Goal: Transaction & Acquisition: Purchase product/service

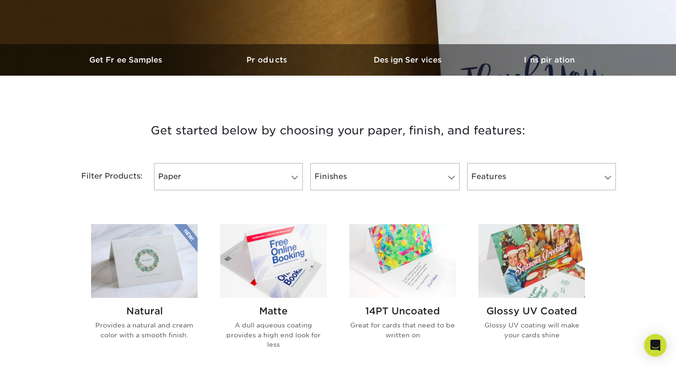
scroll to position [256, 0]
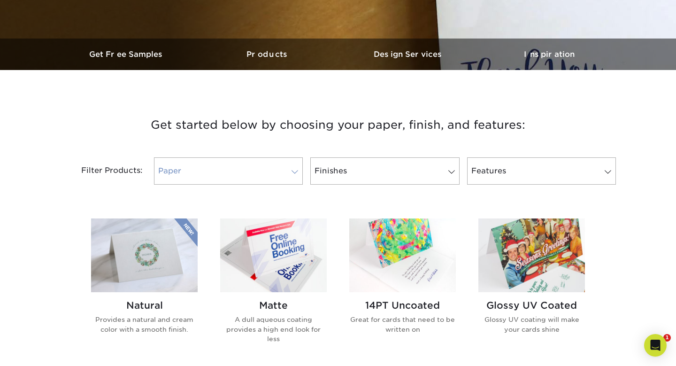
click at [221, 171] on link "Paper" at bounding box center [228, 170] width 149 height 27
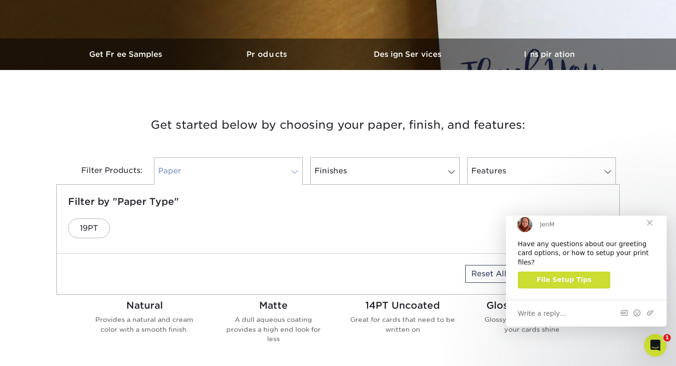
scroll to position [0, 0]
click at [245, 134] on h3 "Get started below by choosing your paper, finish, and features:" at bounding box center [338, 125] width 550 height 42
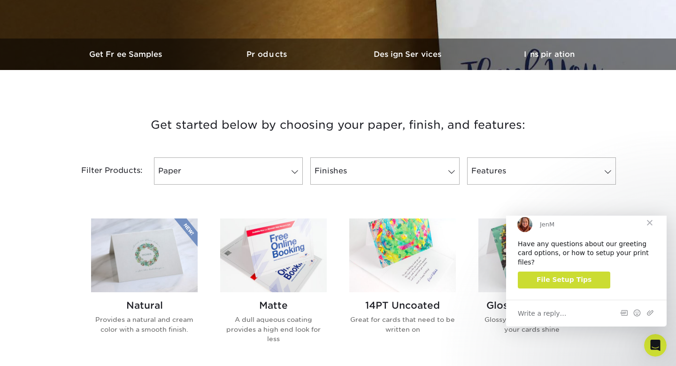
click at [361, 156] on div "Filter Products: Paper Filter by "Paper Type" 19PT Reset All Filters Apply Filt…" at bounding box center [338, 176] width 564 height 61
click at [372, 173] on link "Finishes" at bounding box center [384, 170] width 149 height 27
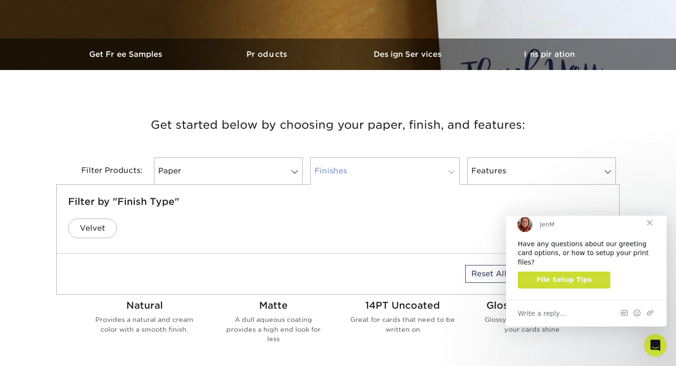
click at [372, 173] on link "Finishes" at bounding box center [384, 170] width 149 height 27
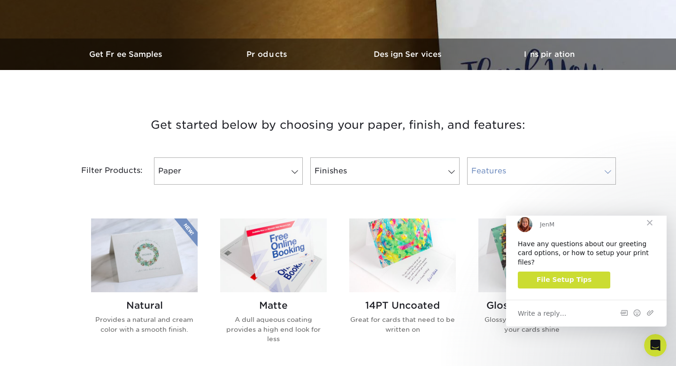
click at [489, 171] on link "Features" at bounding box center [541, 170] width 149 height 27
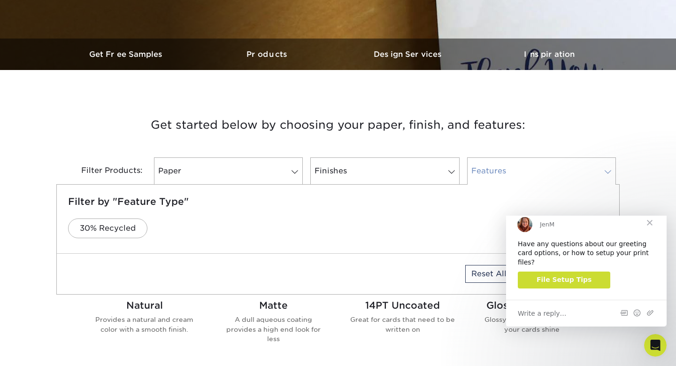
click at [489, 171] on link "Features" at bounding box center [541, 170] width 149 height 27
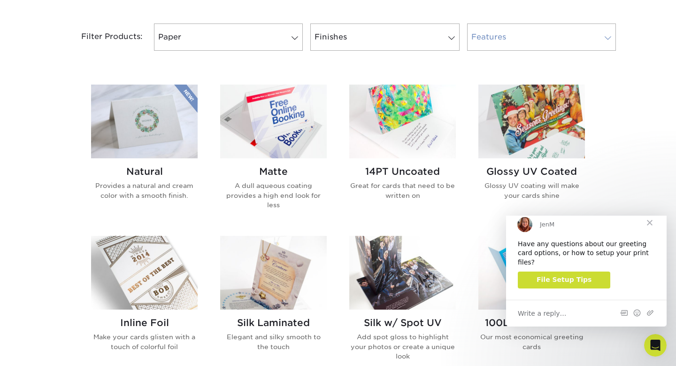
scroll to position [391, 0]
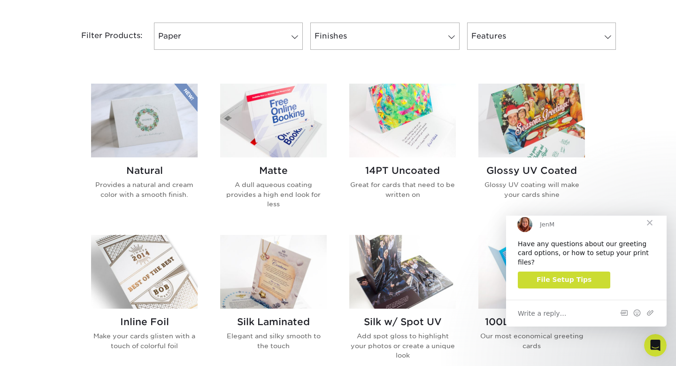
click at [649, 235] on span "Close" at bounding box center [650, 223] width 34 height 34
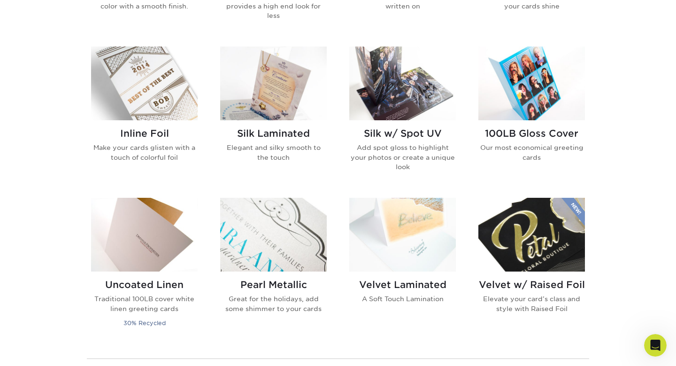
scroll to position [578, 0]
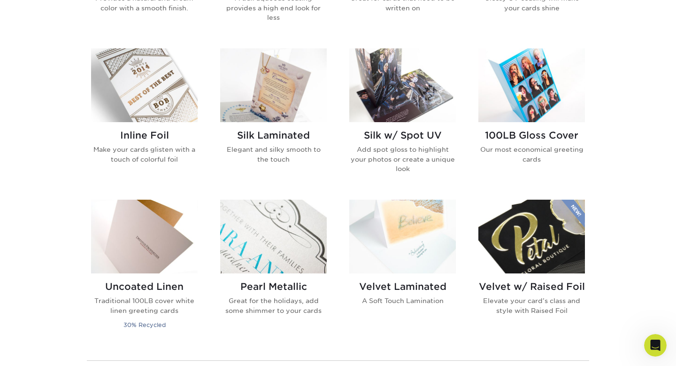
click at [408, 219] on img at bounding box center [402, 237] width 107 height 74
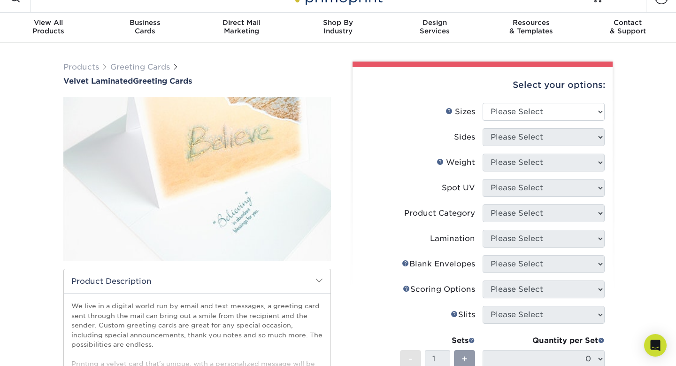
scroll to position [36, 0]
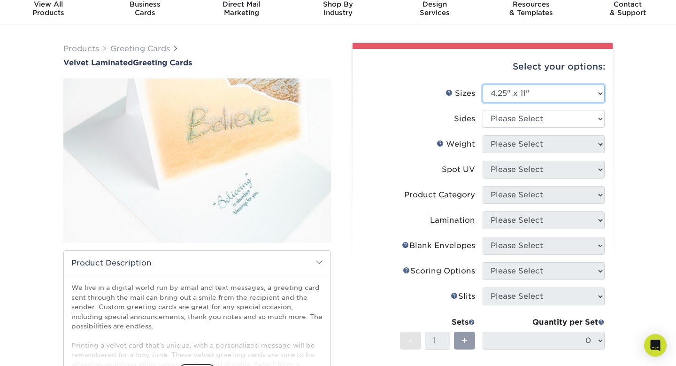
select select "6.00x12.00"
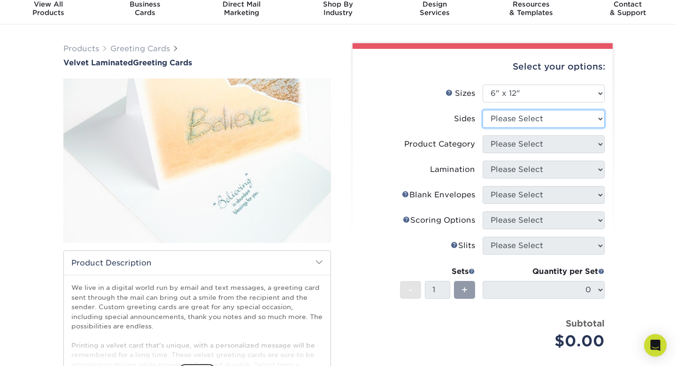
select select "32d3c223-f82c-492b-b915-ba065a00862f"
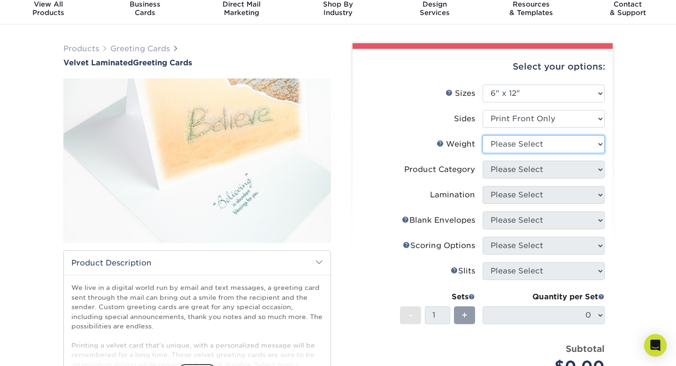
select select "16PT"
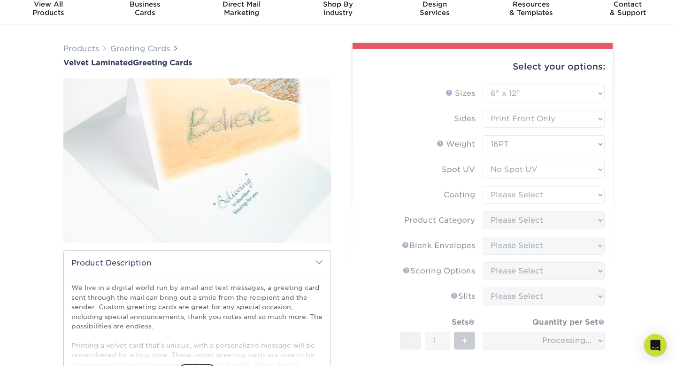
click at [521, 174] on form "Sizes Help Sizes Please Select 4.25" x 11" 5.5" x 8.5" 6" x 9" 6" x 12" 7" x 10…" at bounding box center [482, 254] width 245 height 338
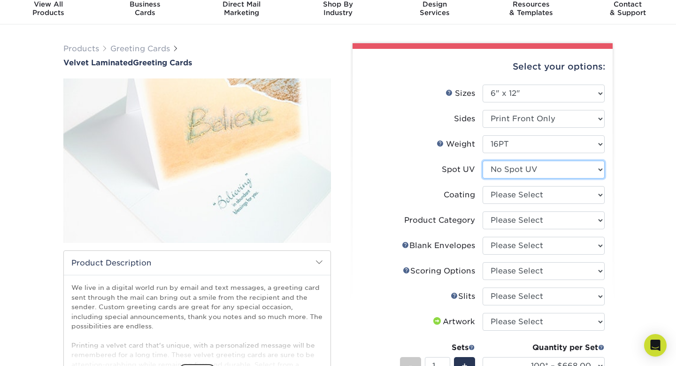
select select "1"
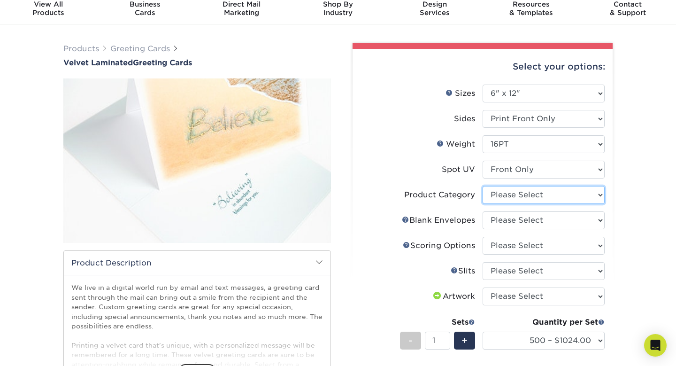
select select "b7f8198f-f281-4438-a52e-cd7a5c5c0cfc"
select select "9f137334-7cf0-4a73-8a74-a4df662606ea"
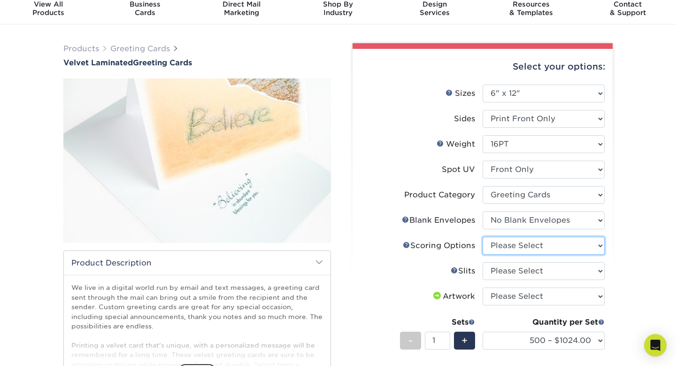
select select "b23166fa-223a-4016-b2d3-d3438452c7d9"
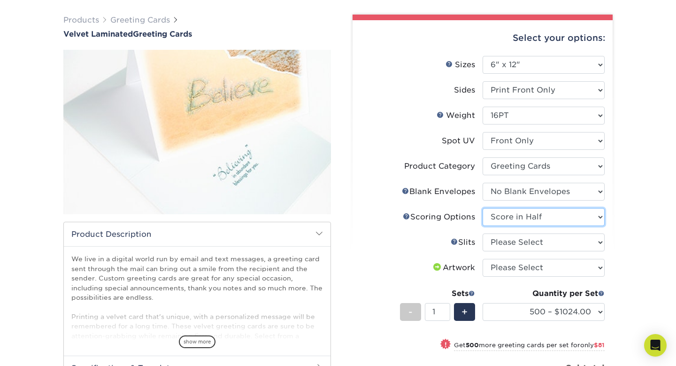
scroll to position [75, 0]
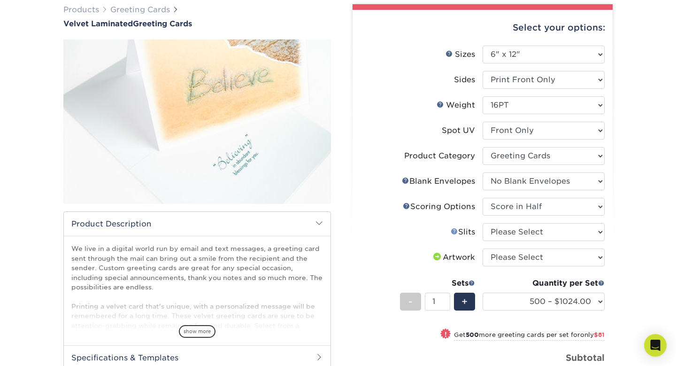
click at [452, 231] on link "Slits Help" at bounding box center [455, 231] width 8 height 8
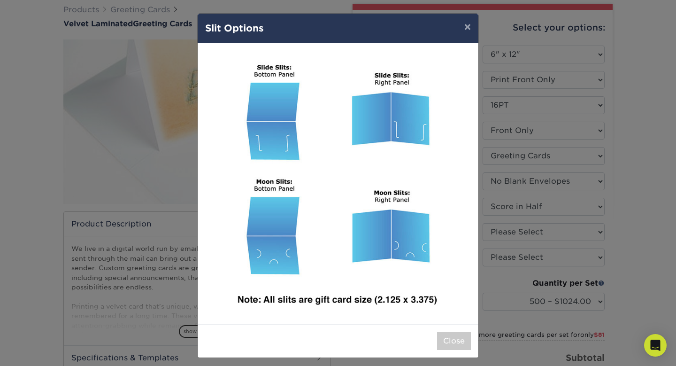
click at [541, 187] on div "× Slit Options Close" at bounding box center [338, 183] width 676 height 366
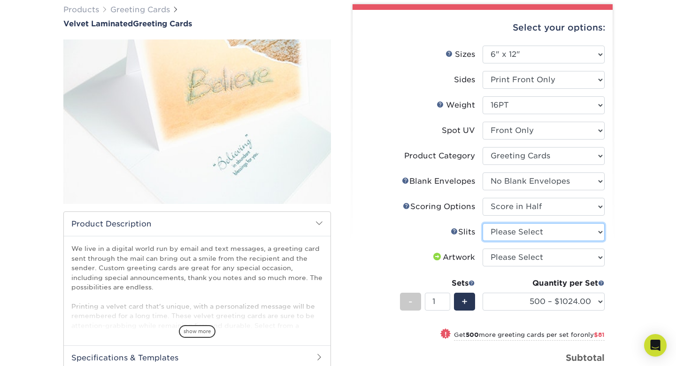
select select "c4055f3c-a707-4a99-931b-ce83690041fd"
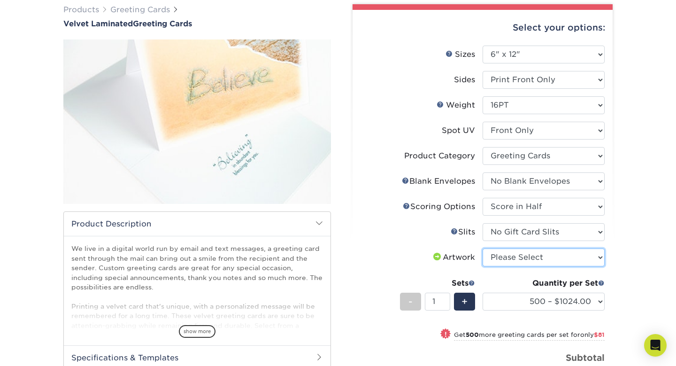
select select "upload"
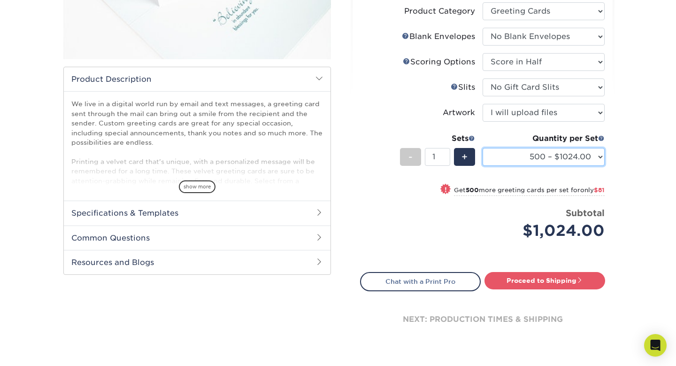
scroll to position [226, 0]
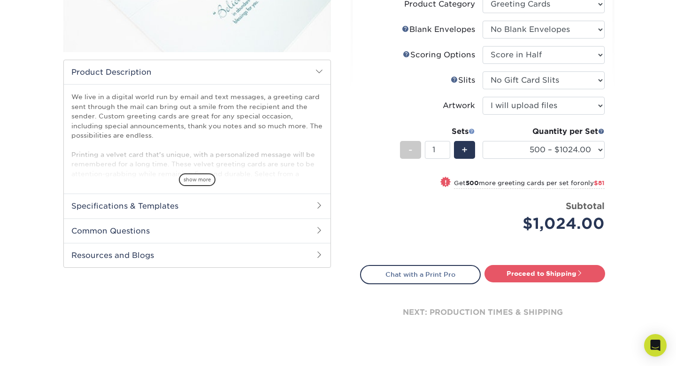
click at [473, 132] on span at bounding box center [472, 131] width 7 height 7
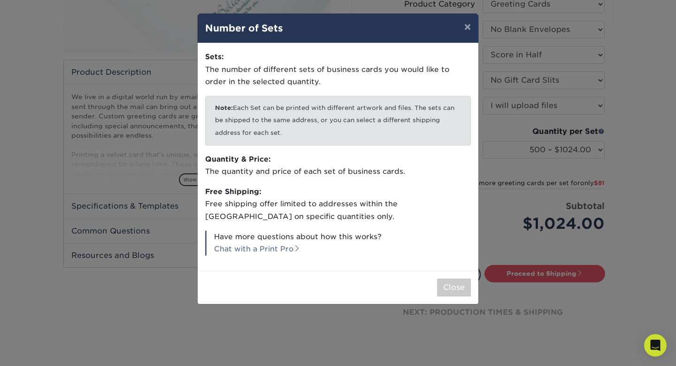
click at [511, 109] on div "× Number of Sets Sets: The number of different sets of business cards you would…" at bounding box center [338, 183] width 676 height 366
